Goal: Task Accomplishment & Management: Complete application form

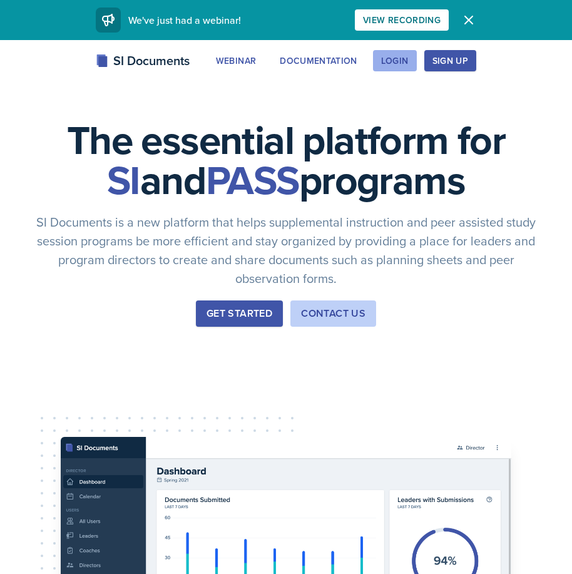
click at [397, 62] on div "Login" at bounding box center [395, 61] width 28 height 10
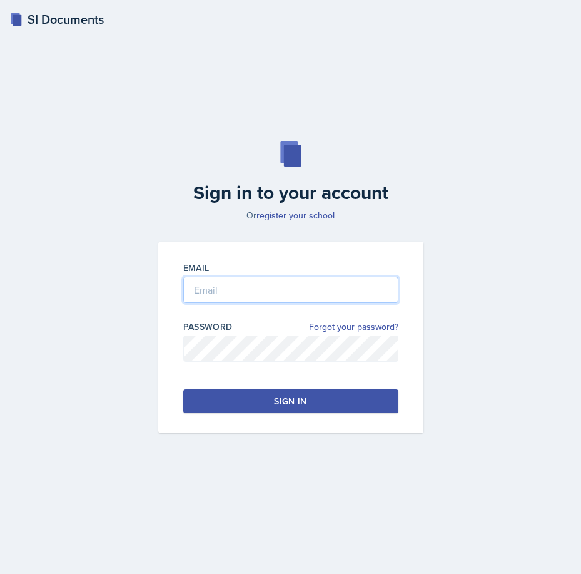
drag, startPoint x: 271, startPoint y: 290, endPoint x: 273, endPoint y: 253, distance: 37.0
click at [269, 284] on input "email" at bounding box center [290, 290] width 215 height 26
type input "[EMAIL_ADDRESS][DOMAIN_NAME]"
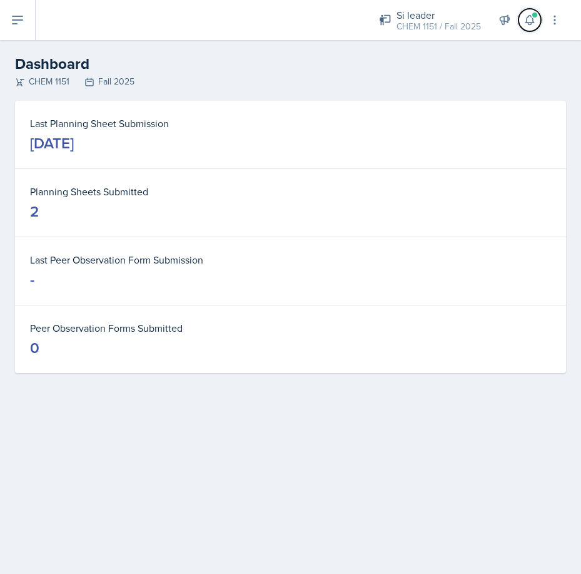
click at [533, 23] on icon at bounding box center [530, 20] width 13 height 13
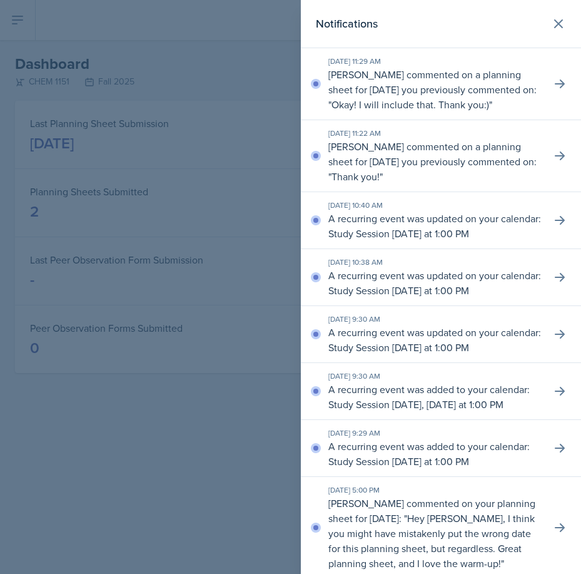
click at [227, 81] on div at bounding box center [290, 287] width 581 height 574
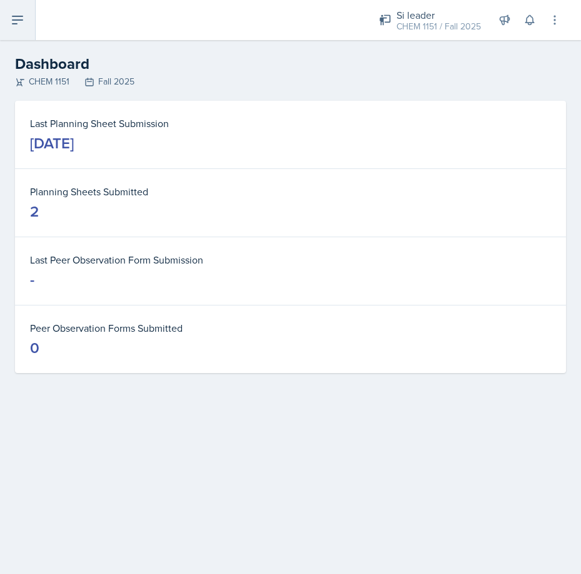
click at [22, 32] on button at bounding box center [18, 20] width 36 height 40
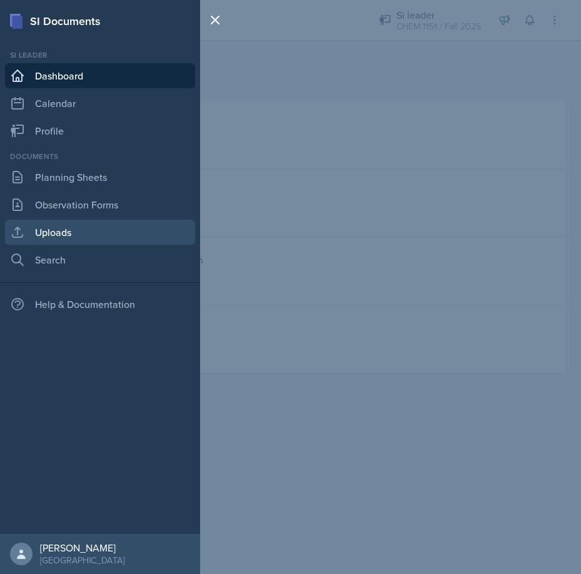
click at [109, 235] on link "Uploads" at bounding box center [100, 232] width 190 height 25
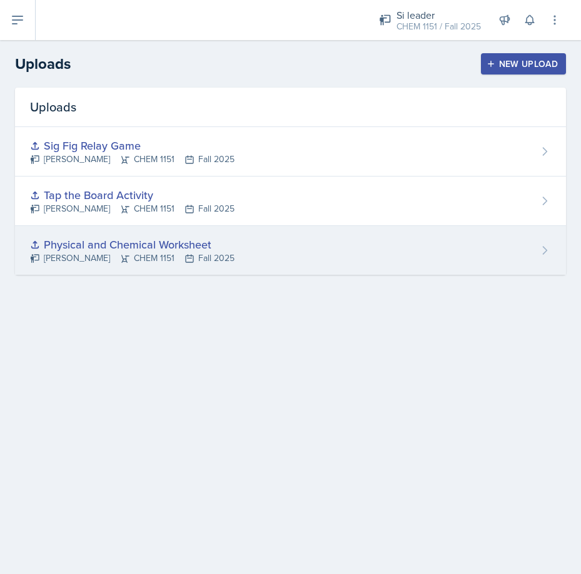
click at [317, 234] on div "Physical and Chemical Worksheet [PERSON_NAME] CHEM 1151 Fall 2025" at bounding box center [290, 250] width 551 height 49
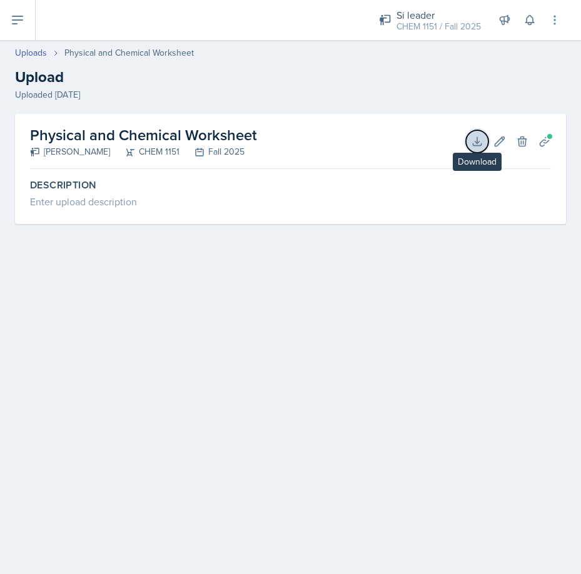
click at [469, 143] on button "Download" at bounding box center [477, 141] width 23 height 23
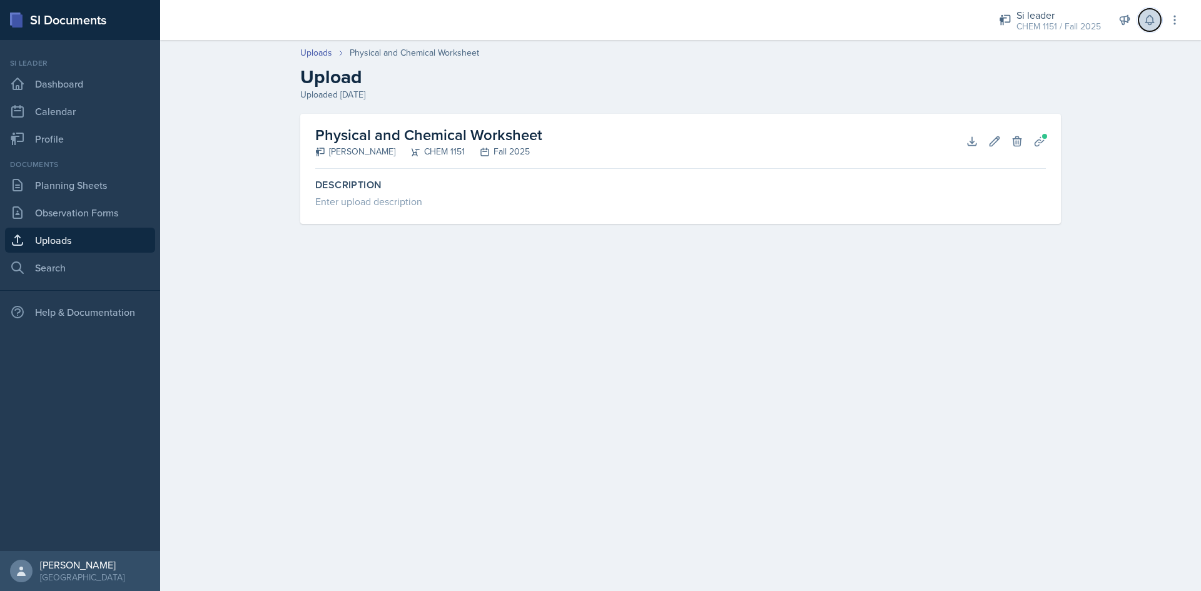
click at [571, 21] on button at bounding box center [1150, 20] width 23 height 23
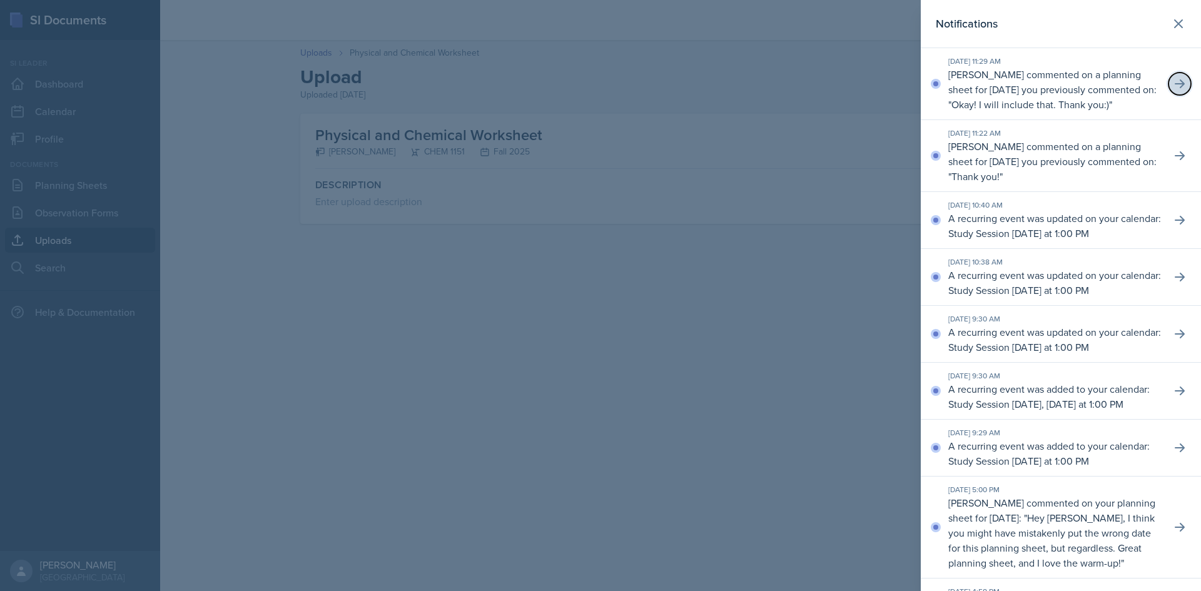
click at [571, 84] on button at bounding box center [1180, 84] width 23 height 23
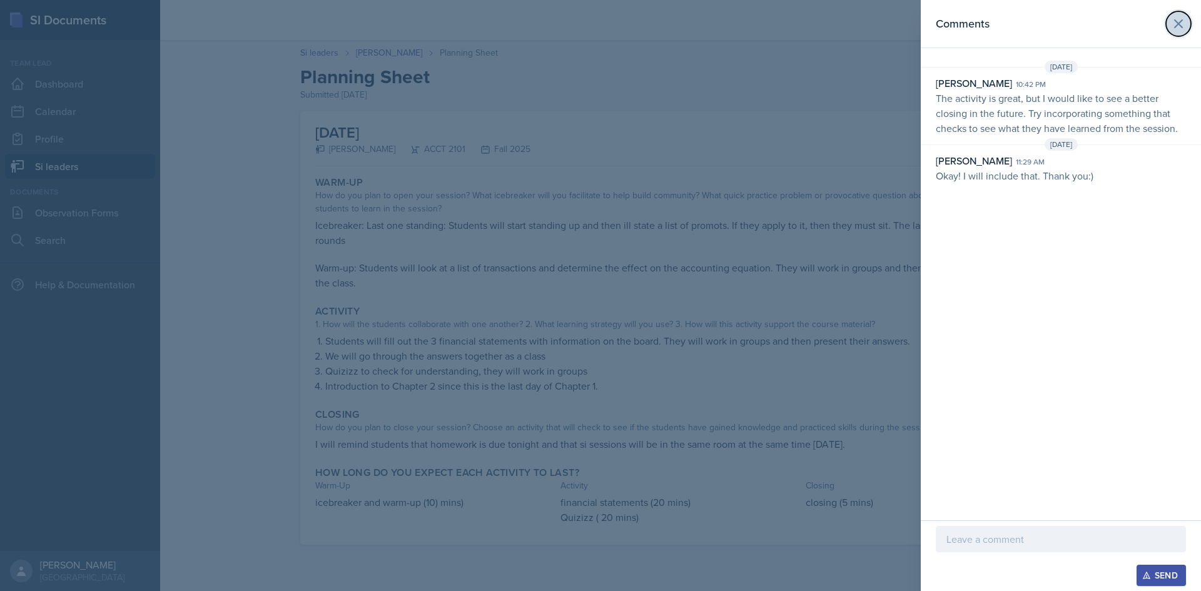
click at [571, 20] on icon at bounding box center [1178, 23] width 15 height 15
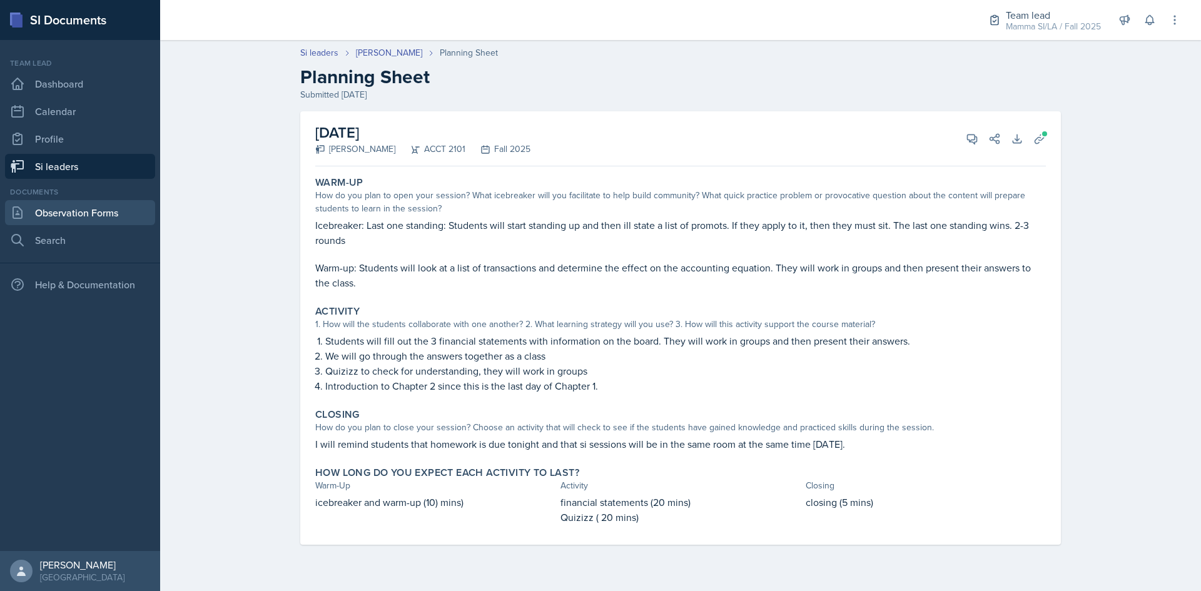
click at [51, 218] on link "Observation Forms" at bounding box center [80, 212] width 150 height 25
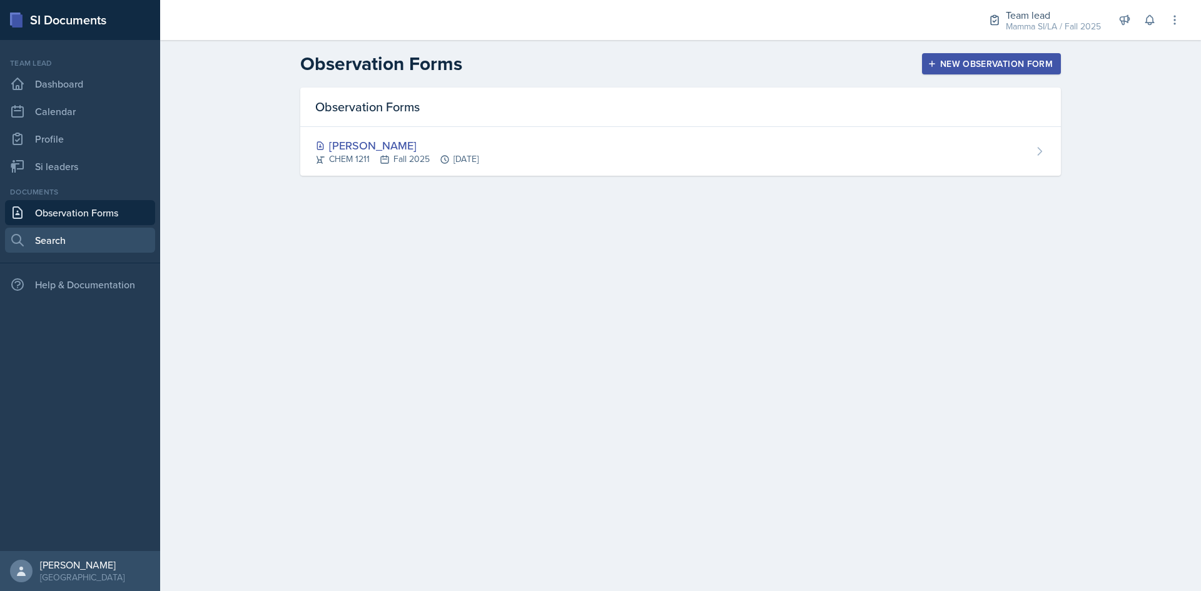
click at [49, 238] on link "Search" at bounding box center [80, 240] width 150 height 25
select select "all"
select select "1"
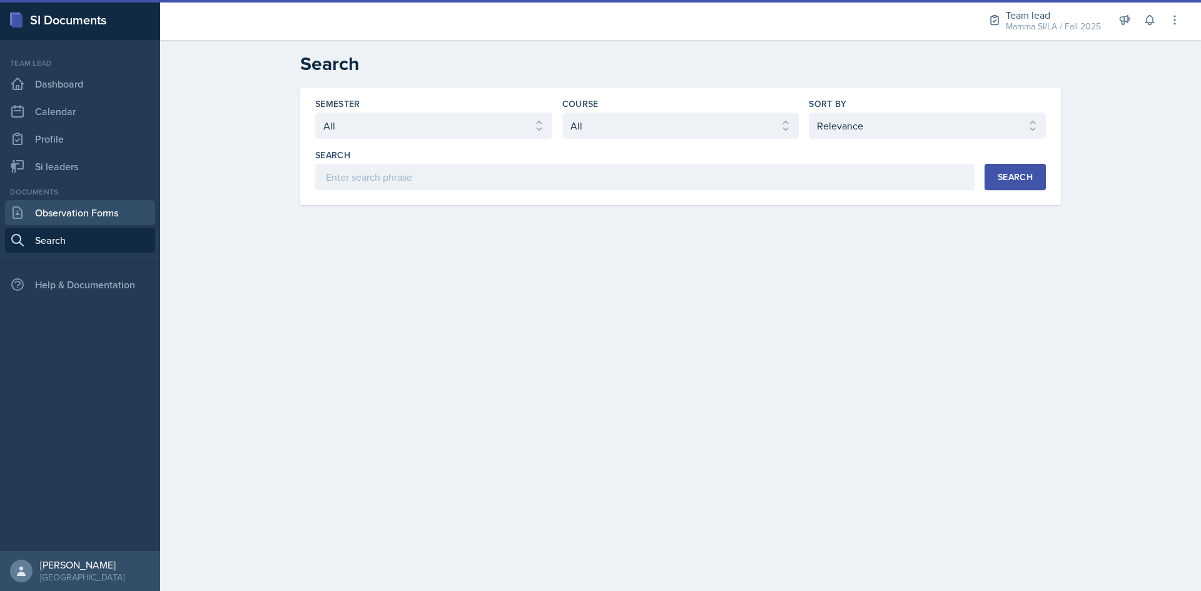
click at [39, 223] on link "Observation Forms" at bounding box center [80, 212] width 150 height 25
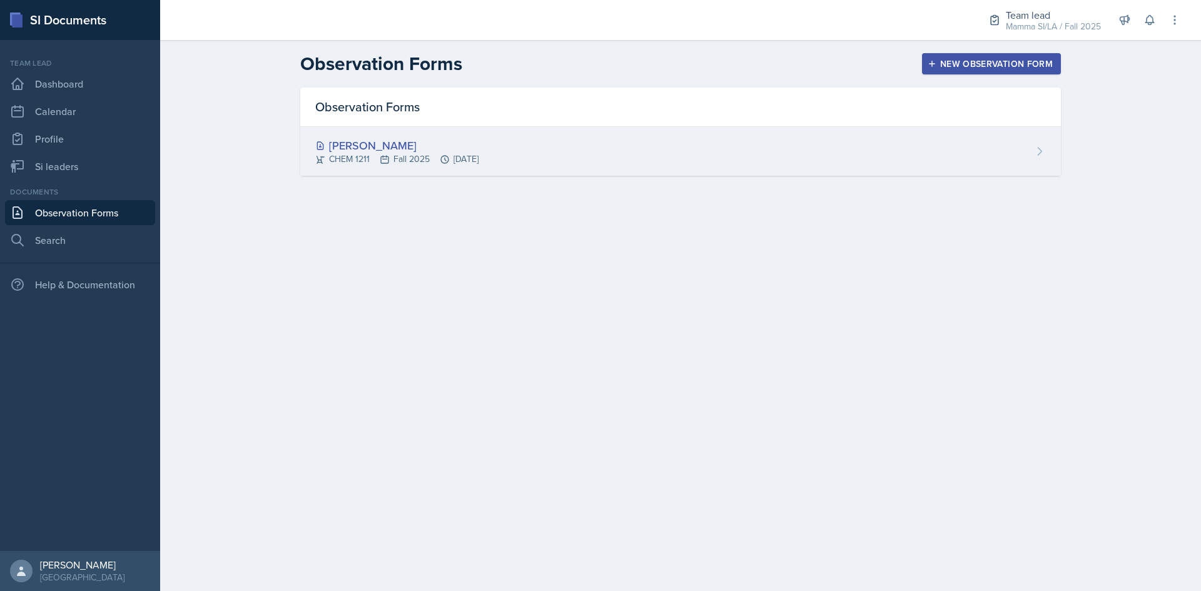
click at [571, 170] on div "[PERSON_NAME] CHEM 1211 Fall 2025 [DATE]" at bounding box center [680, 151] width 761 height 49
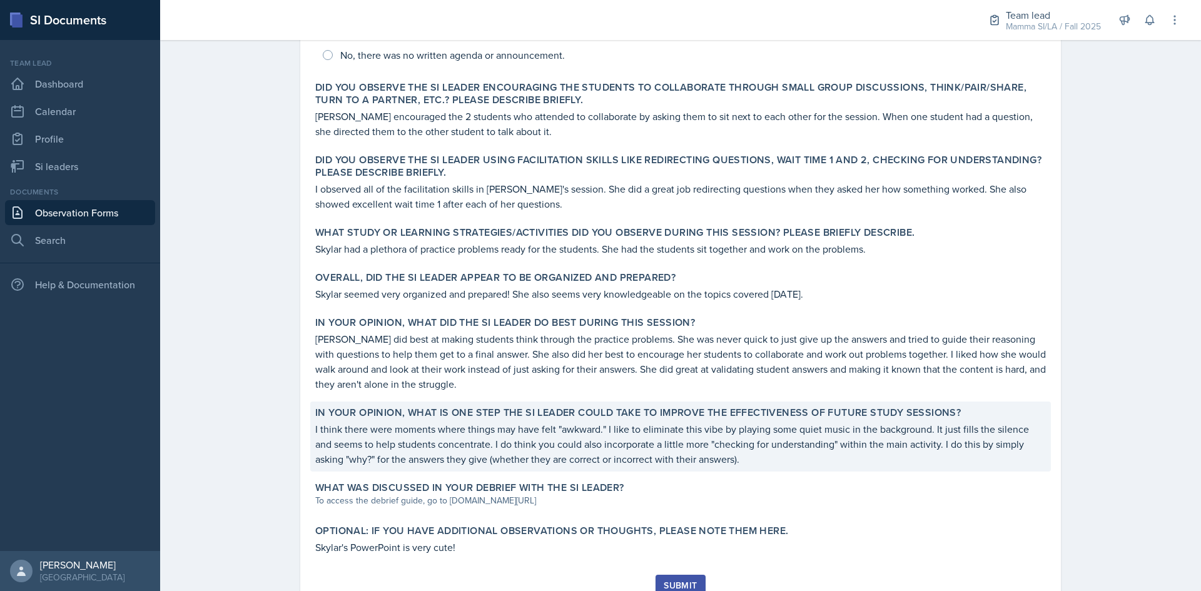
scroll to position [417, 0]
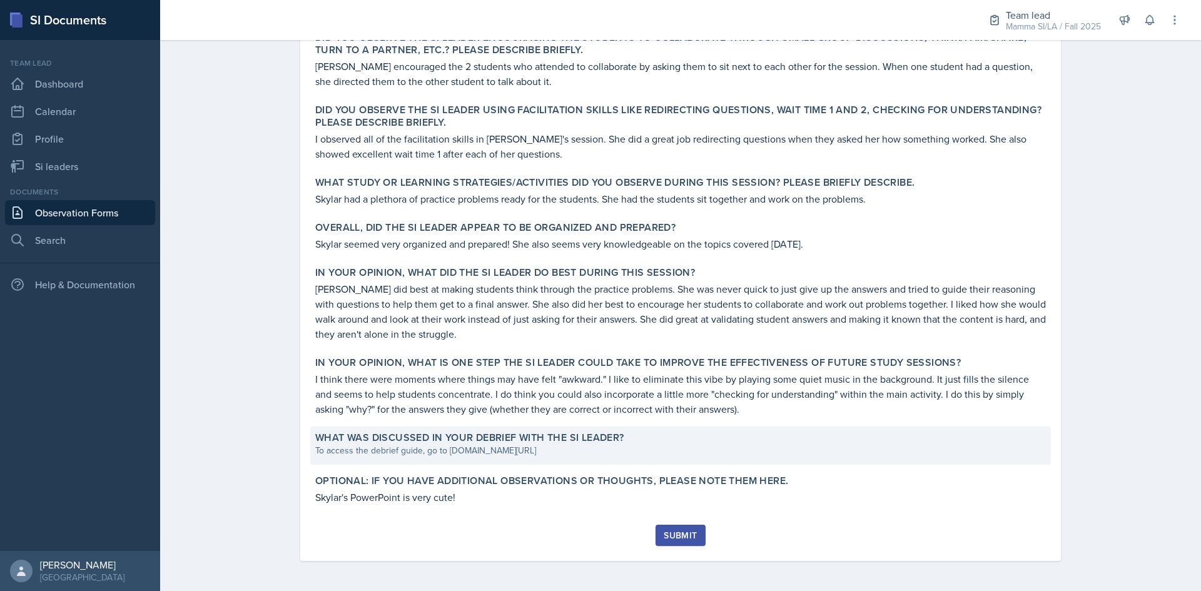
click at [452, 446] on div "To access the debrief guide, go to [DOMAIN_NAME][URL]" at bounding box center [680, 450] width 731 height 13
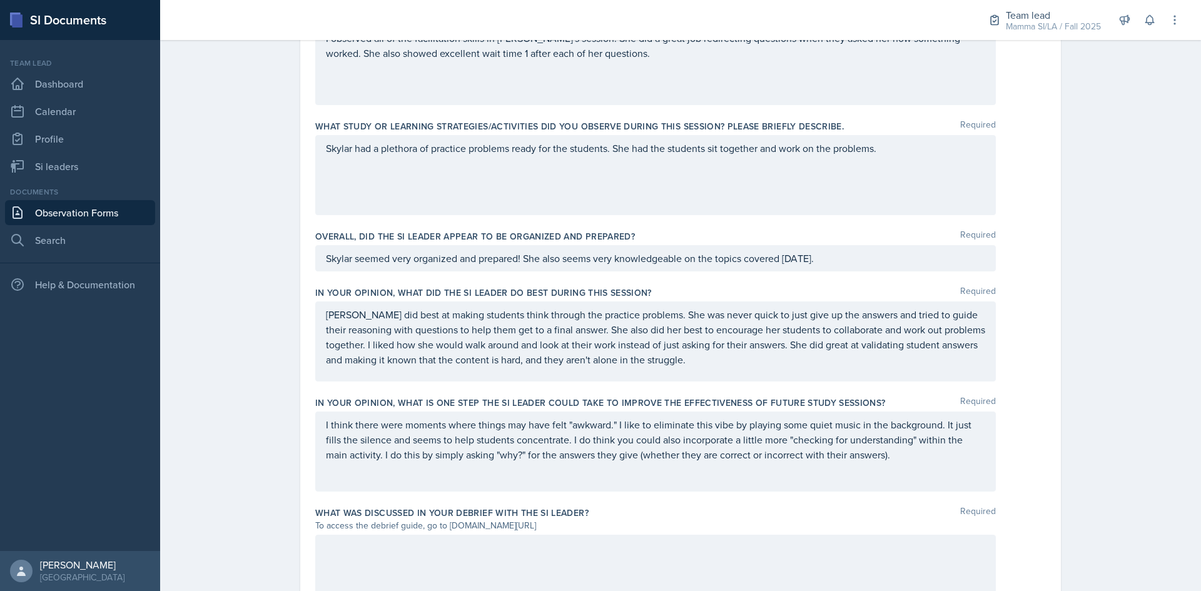
scroll to position [727, 0]
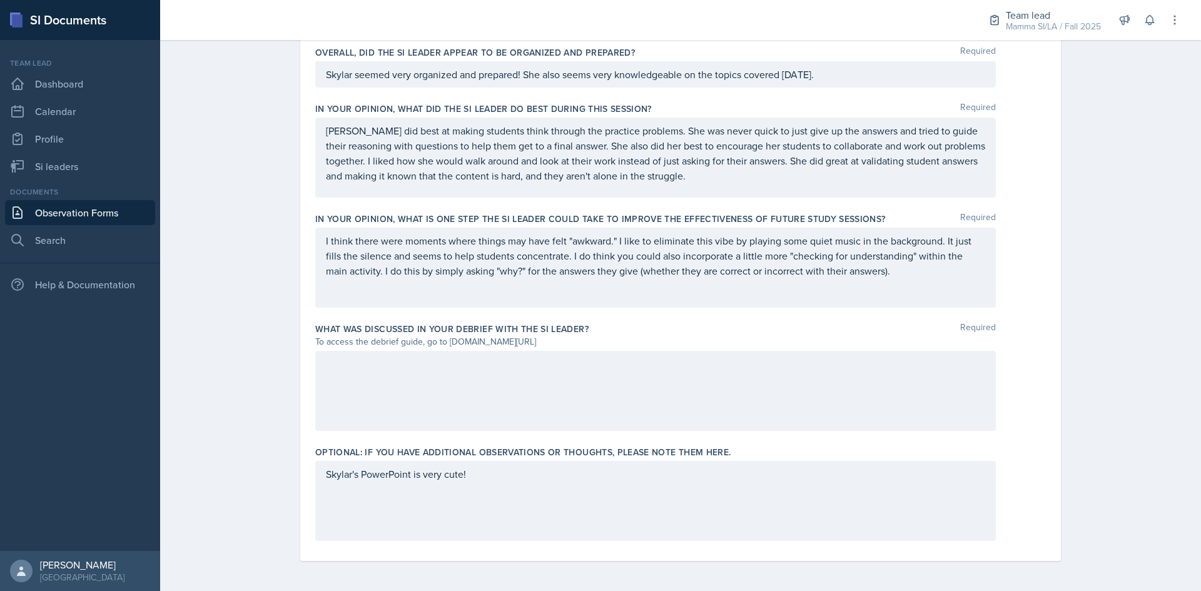
drag, startPoint x: 427, startPoint y: 380, endPoint x: 432, endPoint y: 346, distance: 34.1
click at [427, 377] on div at bounding box center [655, 391] width 681 height 80
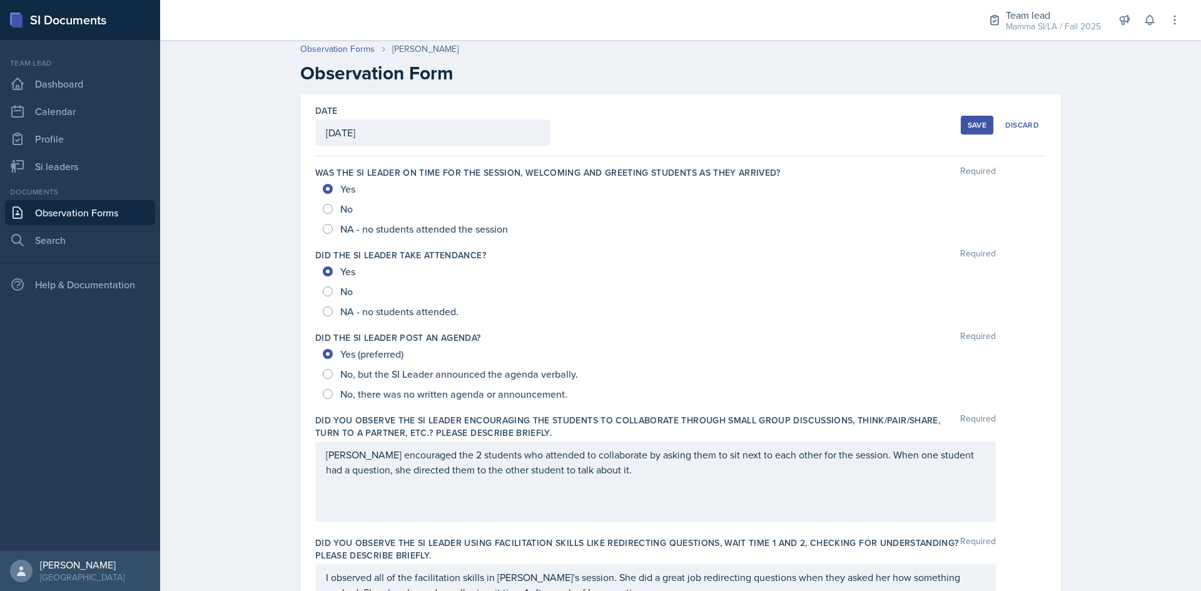
scroll to position [0, 0]
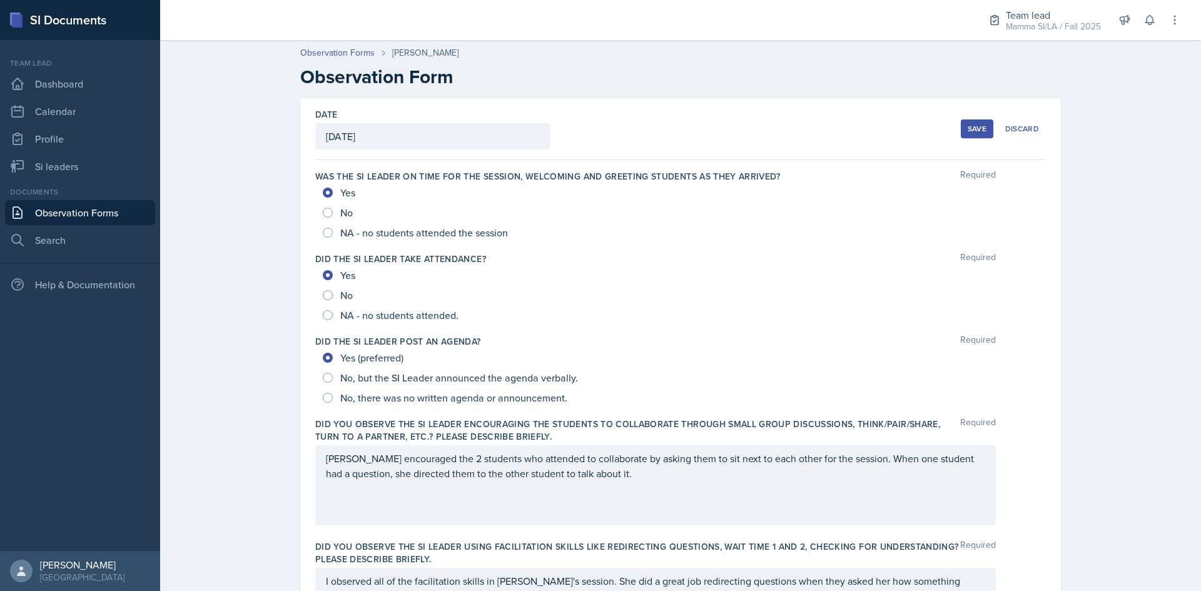
click at [571, 132] on div "Save" at bounding box center [977, 129] width 19 height 10
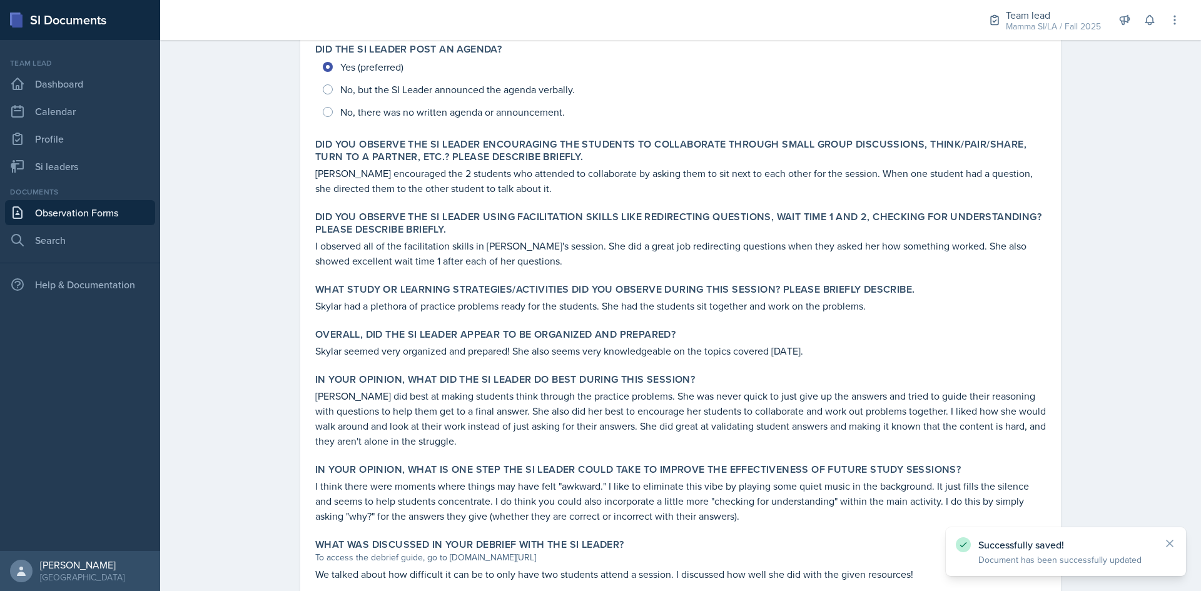
scroll to position [432, 0]
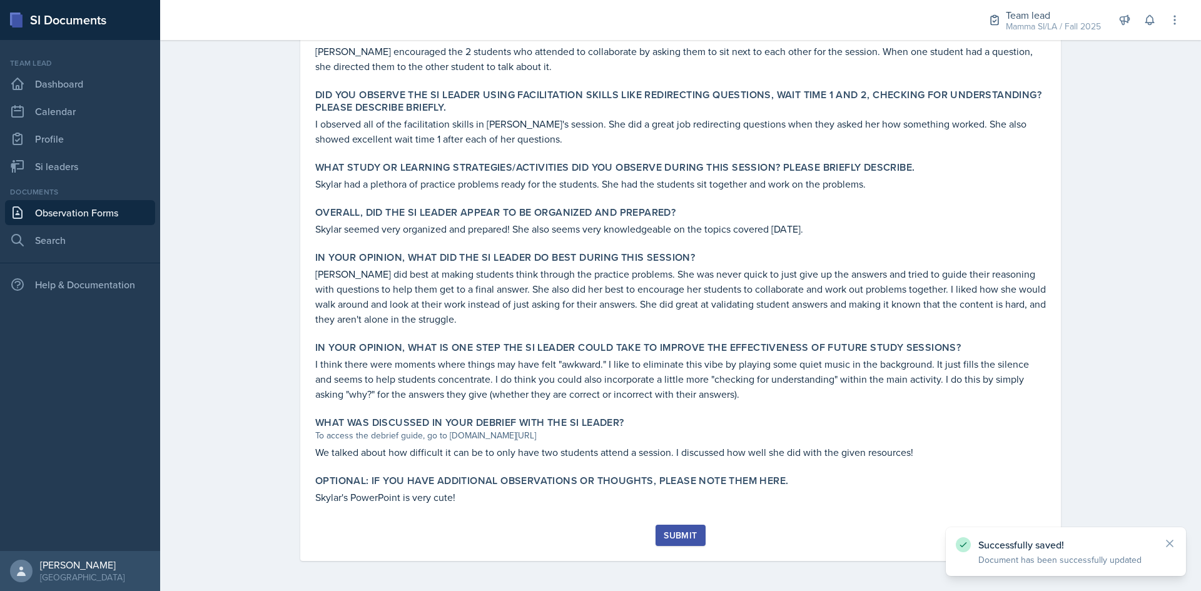
click at [571, 534] on div "Submit" at bounding box center [680, 536] width 33 height 10
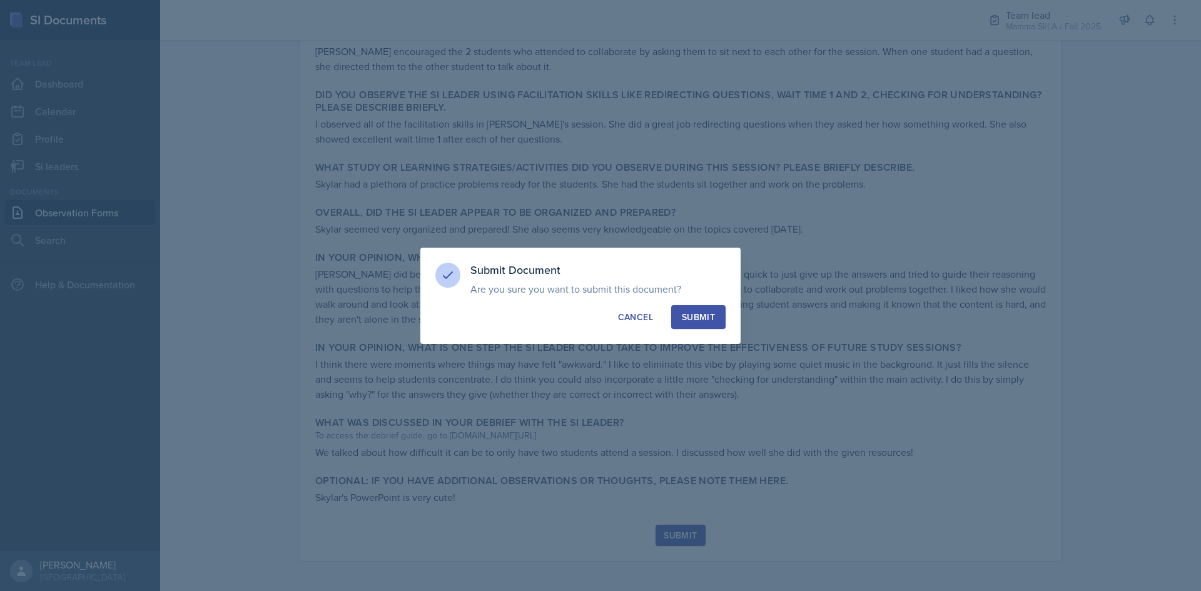
click at [571, 330] on div "Submit Document Are you sure you want to submit this document? This document wi…" at bounding box center [580, 296] width 320 height 96
click at [571, 316] on div "Submit" at bounding box center [698, 317] width 33 height 13
radio input "true"
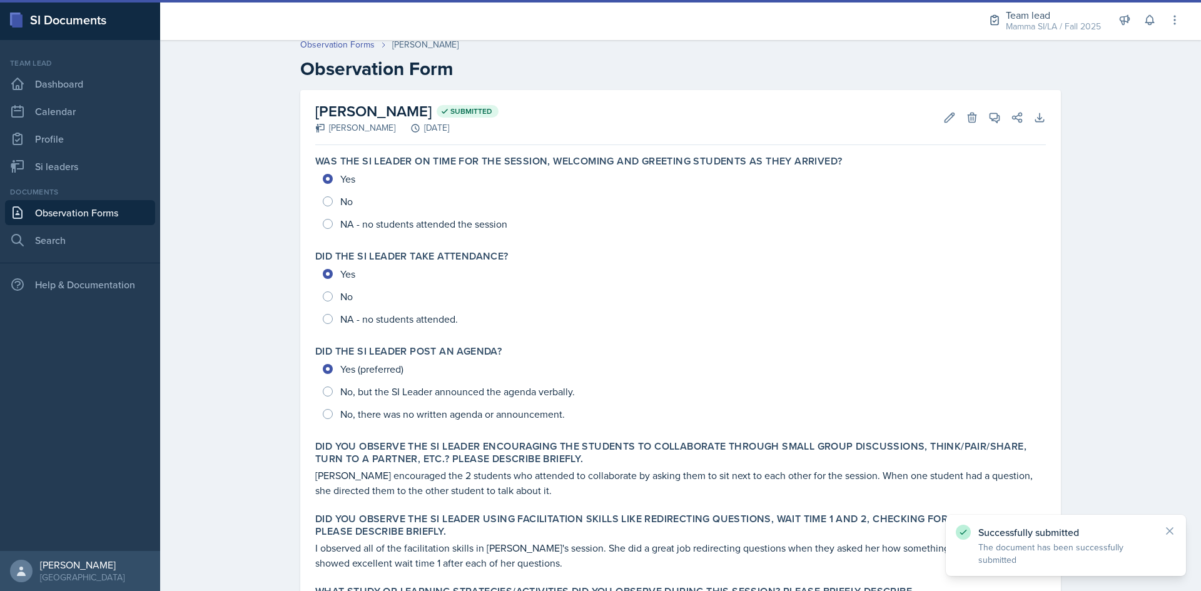
scroll to position [0, 0]
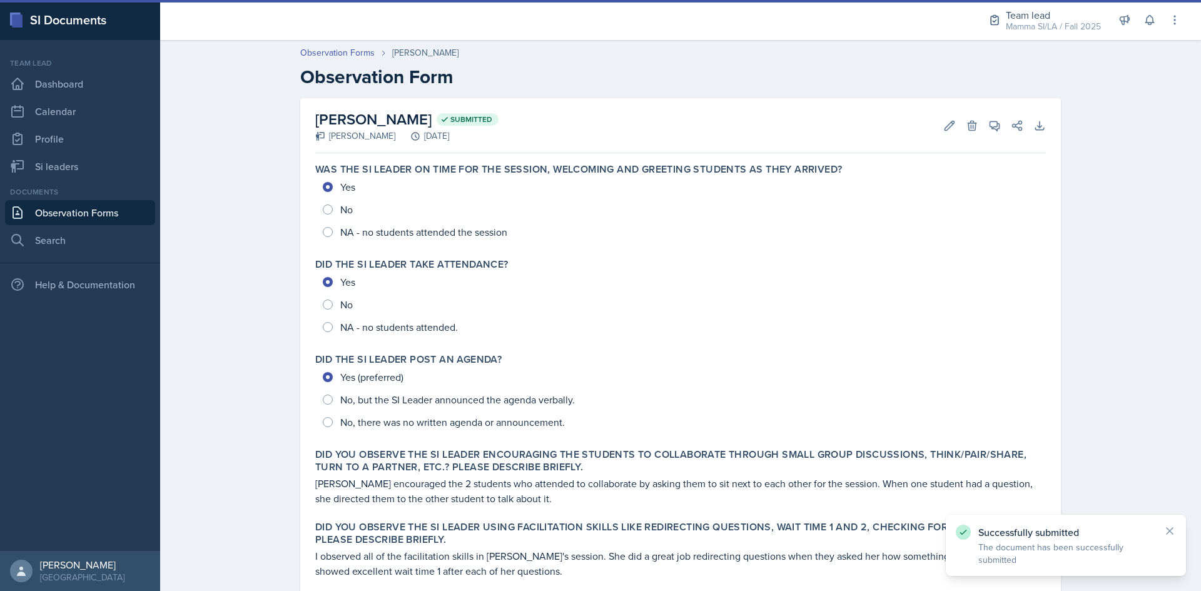
click at [96, 215] on link "Observation Forms" at bounding box center [80, 212] width 150 height 25
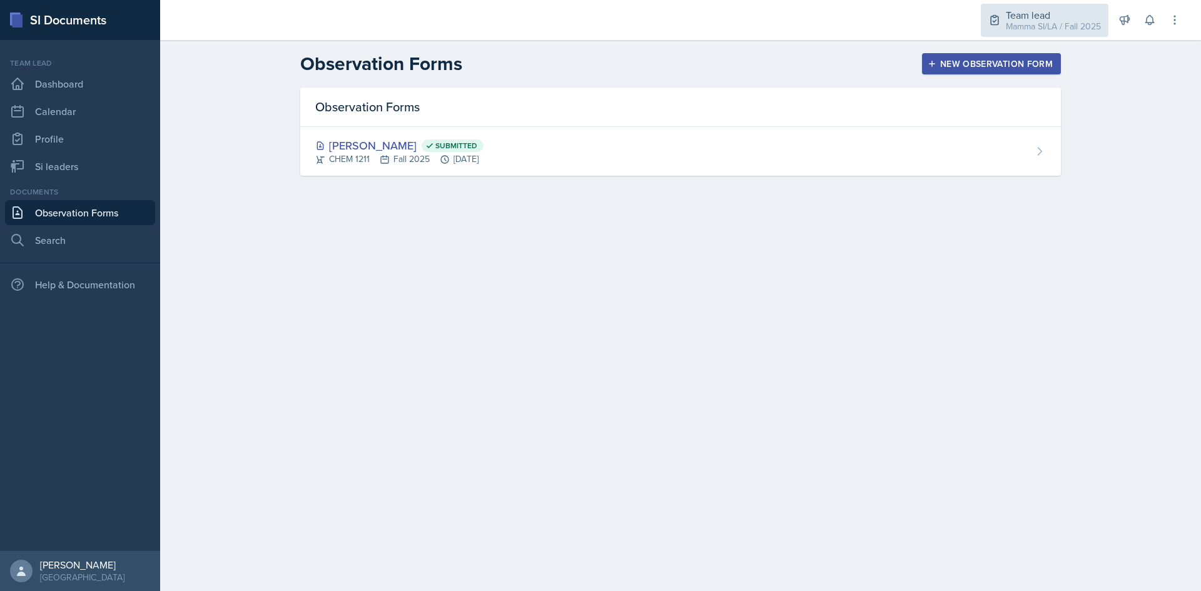
click at [571, 26] on div "Team lead Mamma SI/LA / Fall 2025" at bounding box center [1045, 20] width 128 height 33
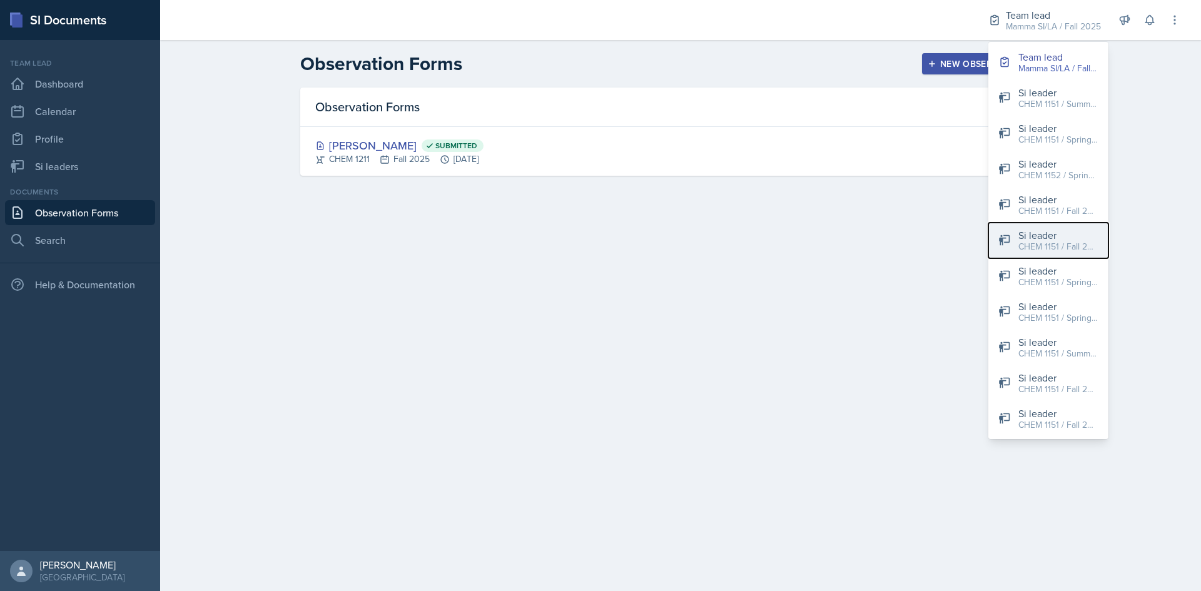
click at [571, 233] on div "Si leader" at bounding box center [1059, 235] width 80 height 15
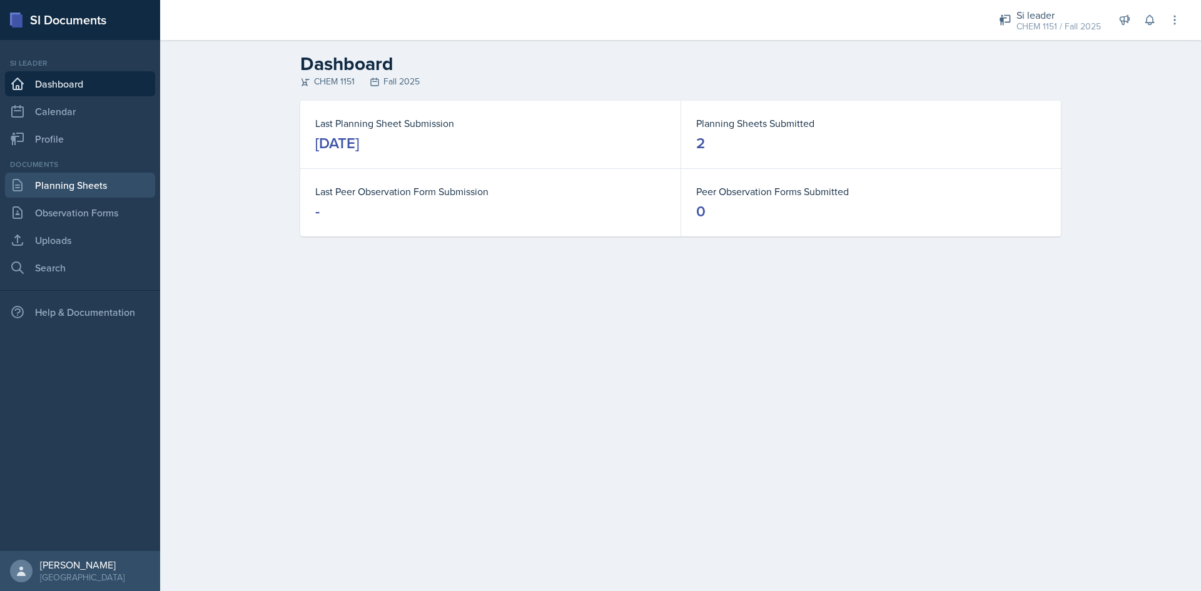
click at [69, 184] on link "Planning Sheets" at bounding box center [80, 185] width 150 height 25
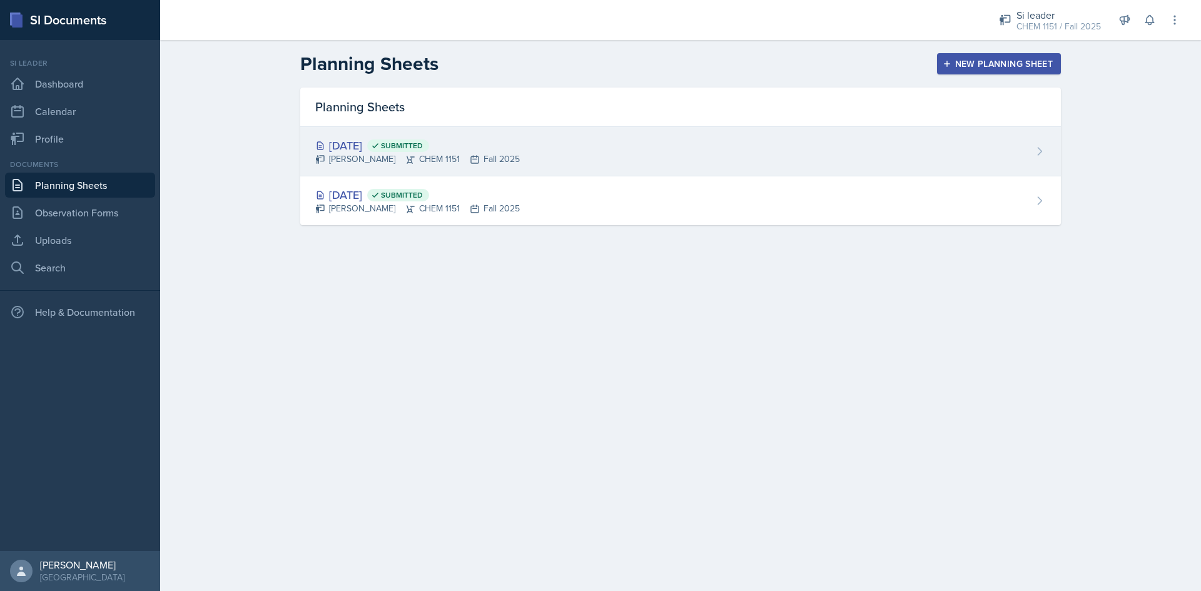
click at [551, 166] on div "[DATE] Submitted [PERSON_NAME] CHEM 1151 Fall 2025" at bounding box center [680, 151] width 761 height 49
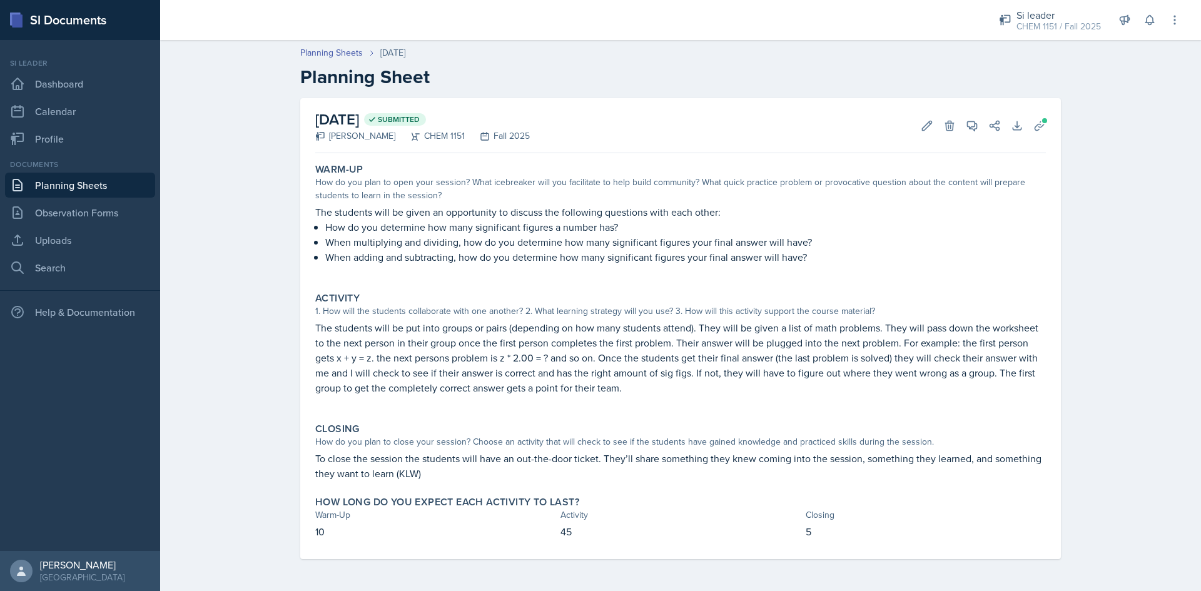
click at [60, 176] on link "Planning Sheets" at bounding box center [80, 185] width 150 height 25
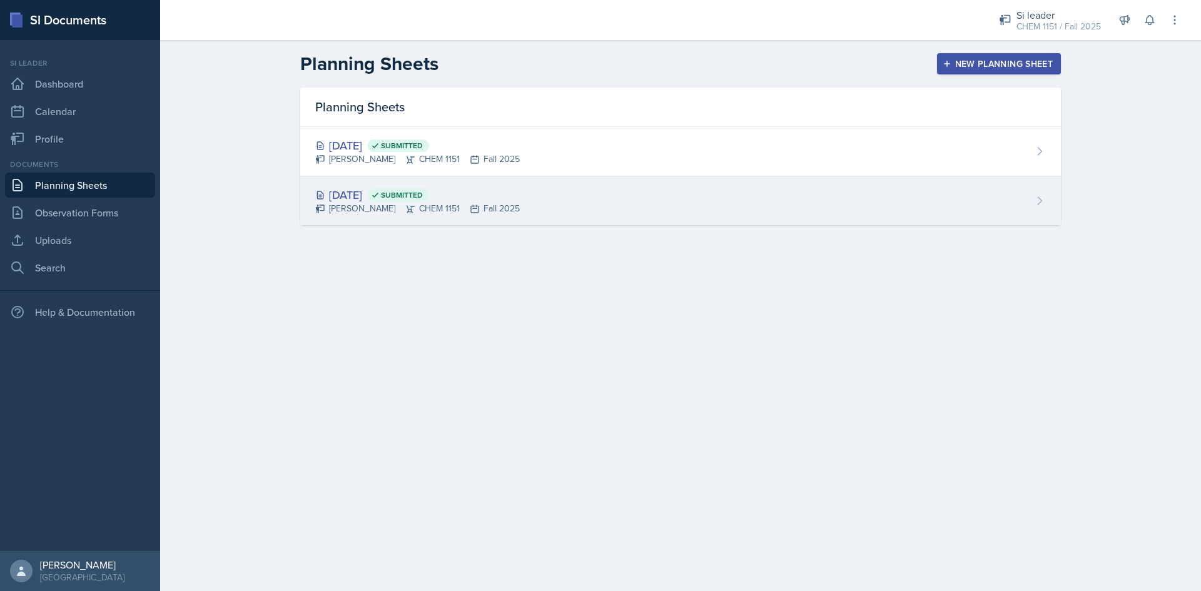
click at [416, 200] on span "Submitted" at bounding box center [398, 195] width 62 height 13
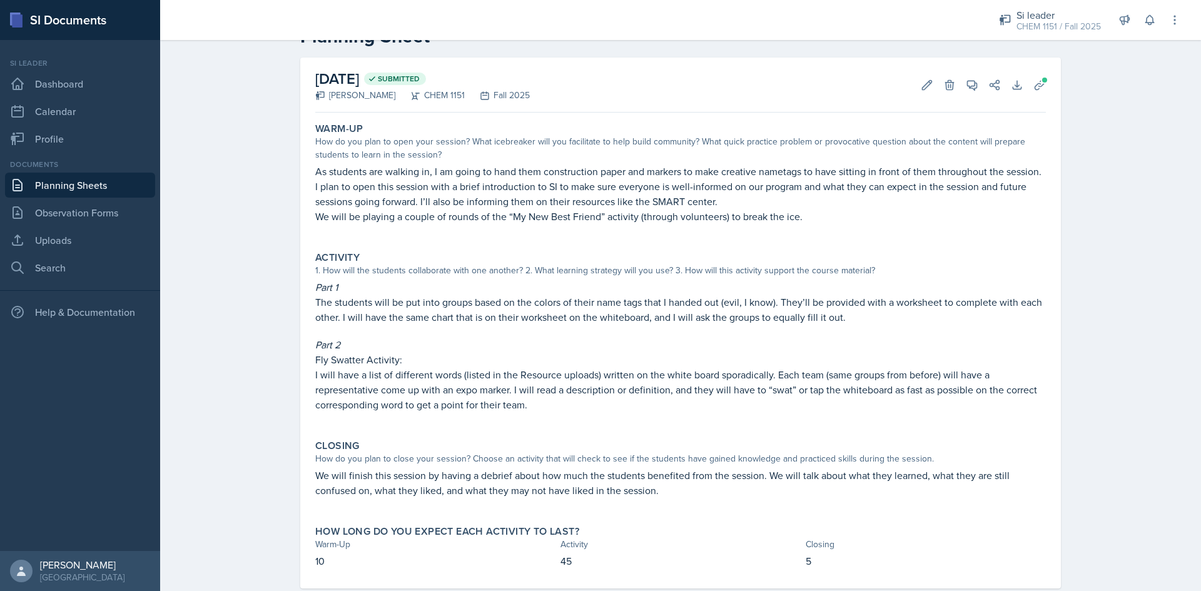
scroll to position [63, 0]
